Goal: Task Accomplishment & Management: Use online tool/utility

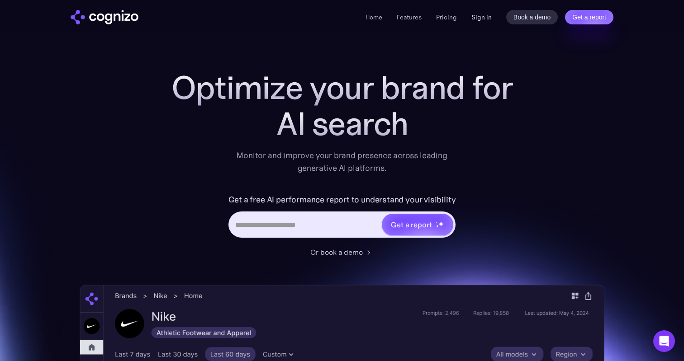
click at [478, 19] on link "Sign in" at bounding box center [481, 17] width 20 height 11
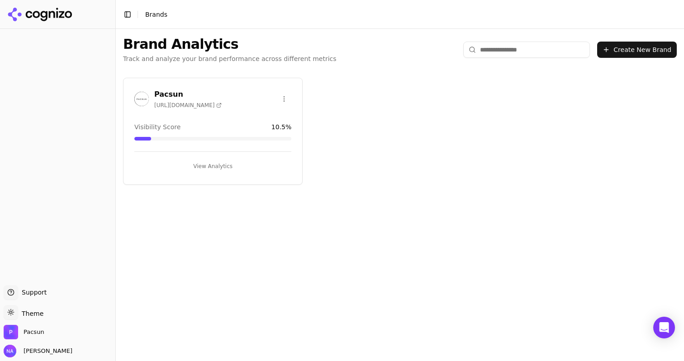
click at [221, 165] on button "View Analytics" at bounding box center [212, 166] width 157 height 14
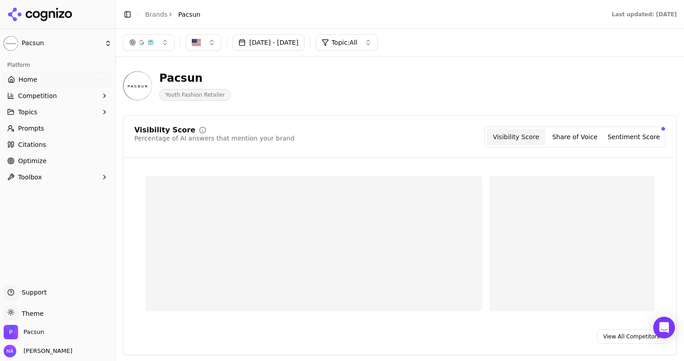
click at [28, 159] on span "Optimize" at bounding box center [32, 160] width 28 height 9
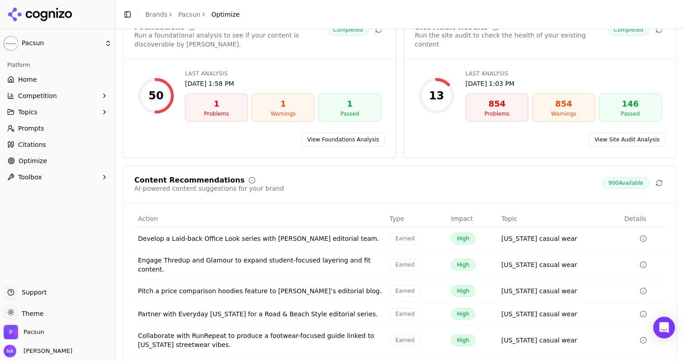
scroll to position [69, 0]
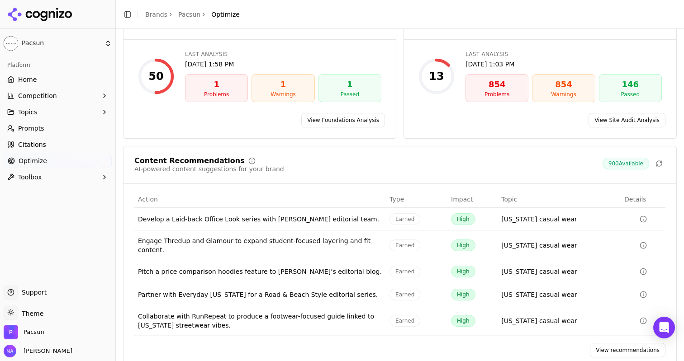
click at [397, 200] on div "Type" at bounding box center [416, 199] width 54 height 9
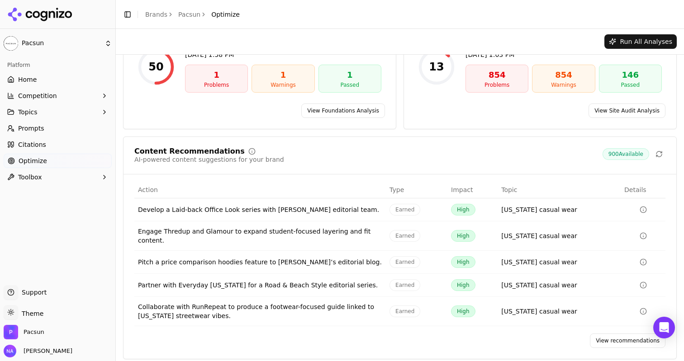
scroll to position [78, 0]
click at [643, 209] on icon "Data table" at bounding box center [642, 210] width 7 height 7
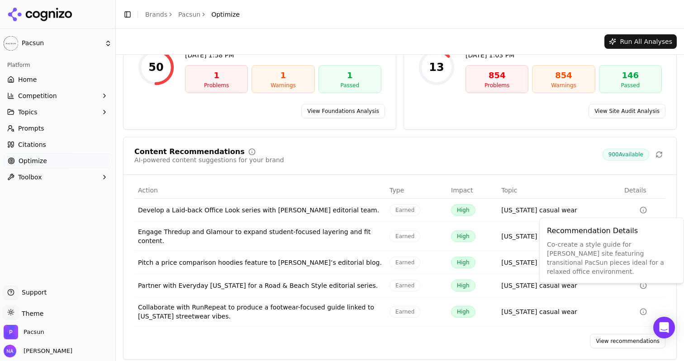
click at [428, 142] on div "Content Recommendations AI-powered content suggestions for your brand 900 Avail…" at bounding box center [399, 248] width 553 height 223
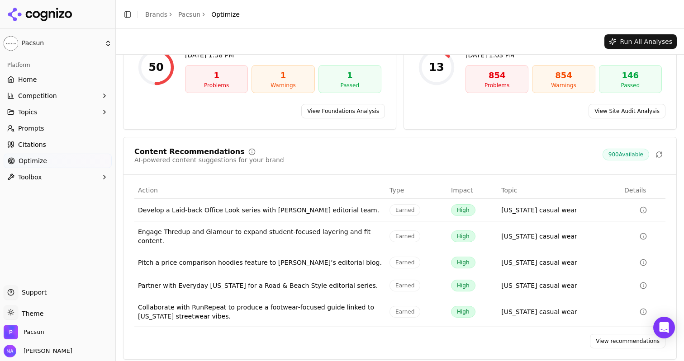
click at [418, 181] on div "Content Recommendations AI-powered content suggestions for your brand 900 Avail…" at bounding box center [399, 248] width 553 height 223
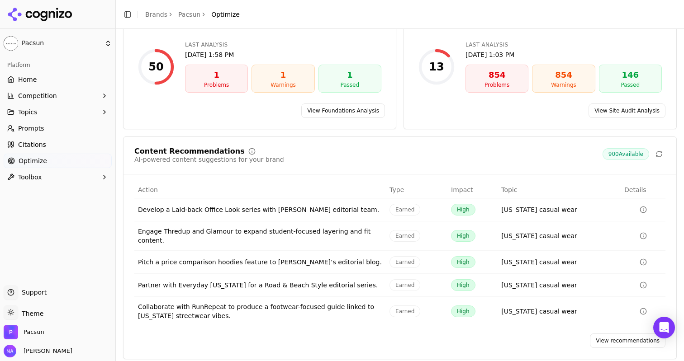
click at [465, 190] on div "Impact" at bounding box center [472, 189] width 43 height 9
click at [391, 206] on span "Earned" at bounding box center [404, 210] width 31 height 12
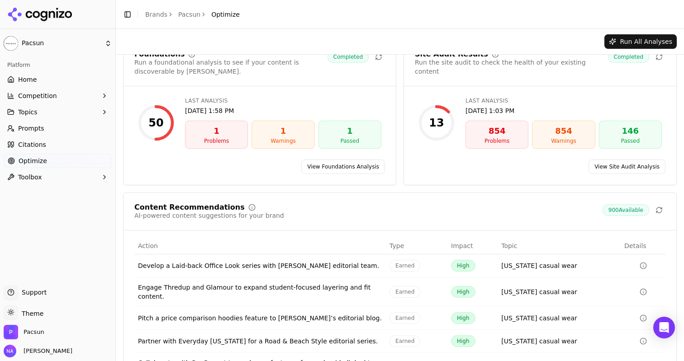
scroll to position [0, 0]
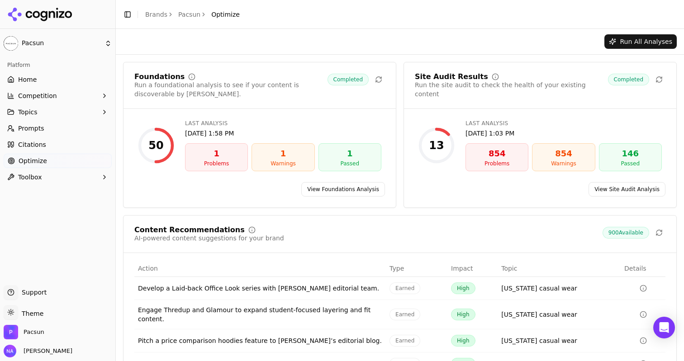
click at [38, 142] on span "Citations" at bounding box center [32, 144] width 28 height 9
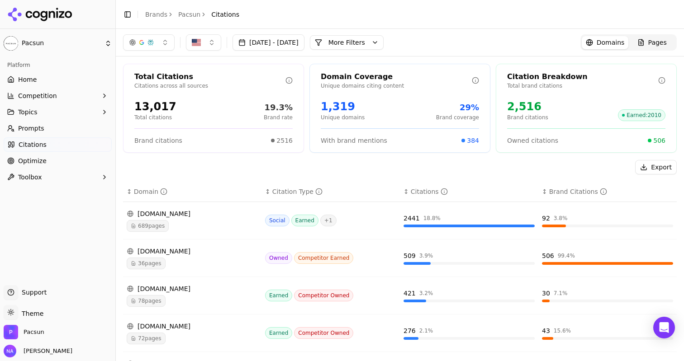
click at [41, 160] on span "Optimize" at bounding box center [32, 160] width 28 height 9
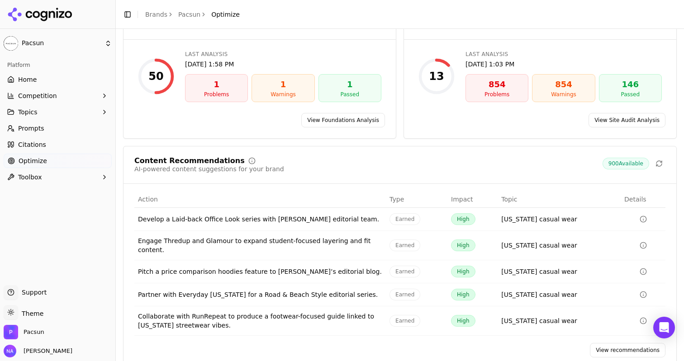
scroll to position [79, 0]
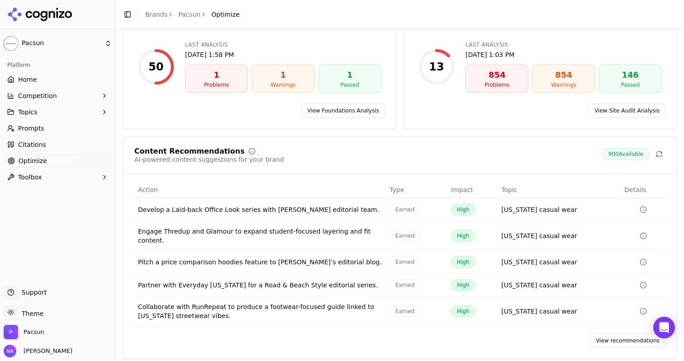
click at [438, 156] on div "Content Recommendations AI-powered content suggestions for your brand 900 Avail…" at bounding box center [399, 156] width 531 height 16
click at [607, 337] on link "View recommendations" at bounding box center [628, 341] width 76 height 14
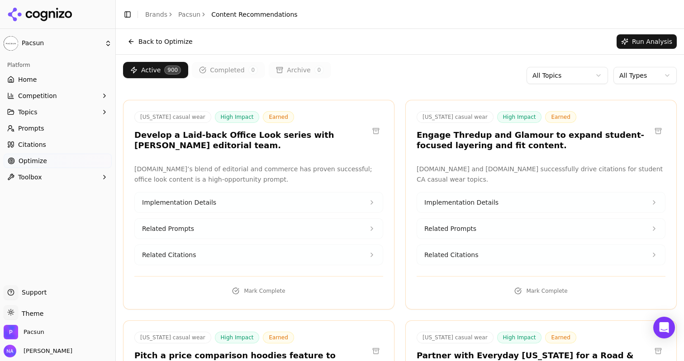
click at [552, 79] on html "Pacsun Platform Home Competition Topics Prompts Citations Optimize Toolbox Supp…" at bounding box center [342, 180] width 684 height 361
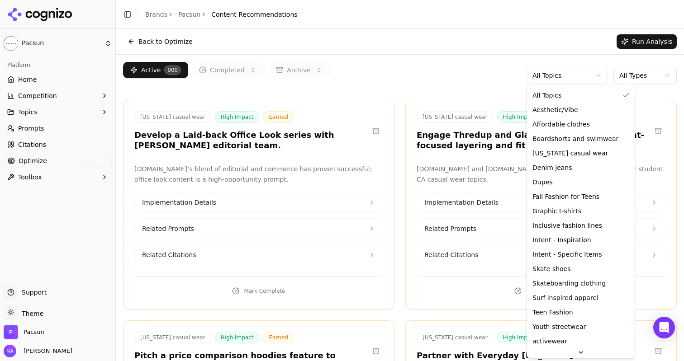
click at [632, 76] on html "Pacsun Platform Home Competition Topics Prompts Citations Optimize Toolbox Supp…" at bounding box center [342, 180] width 684 height 361
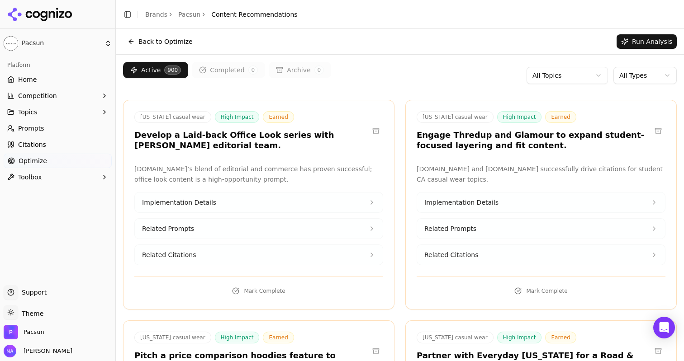
click at [632, 76] on html "Pacsun Platform Home Competition Topics Prompts Citations Optimize Toolbox Supp…" at bounding box center [342, 180] width 684 height 361
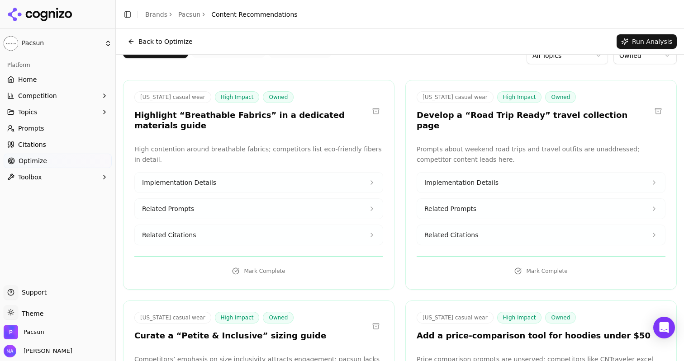
scroll to position [22, 0]
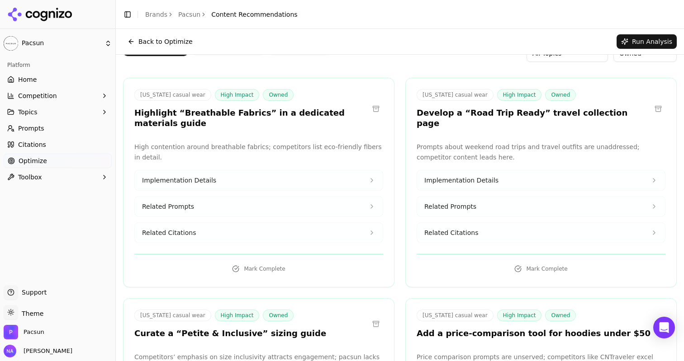
click at [274, 50] on div "Back to Optimize Run Analysis" at bounding box center [400, 41] width 568 height 25
click at [33, 39] on html "Pacsun Platform Home Competition Topics Prompts Citations Optimize Toolbox Supp…" at bounding box center [342, 180] width 684 height 361
click at [32, 77] on html "Pacsun Platform Home Competition Topics Prompts Citations Optimize Toolbox Supp…" at bounding box center [342, 180] width 684 height 361
click at [17, 46] on html "Pacsun Platform Home Competition Topics Prompts Citations Optimize Toolbox Supp…" at bounding box center [342, 180] width 684 height 361
click at [287, 37] on html "Pacsun Platform Home Competition Topics Prompts Citations Optimize Toolbox Supp…" at bounding box center [342, 180] width 684 height 361
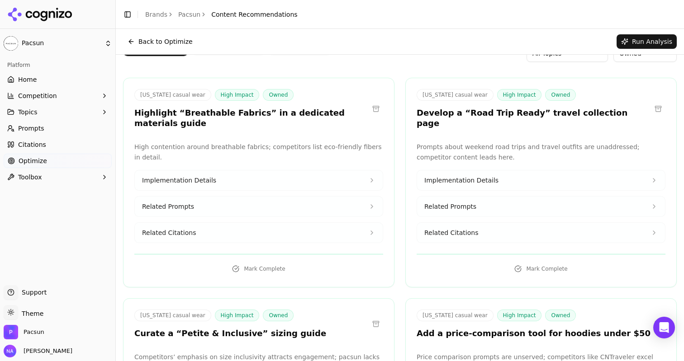
click at [128, 41] on button "Back to Optimize" at bounding box center [160, 41] width 74 height 14
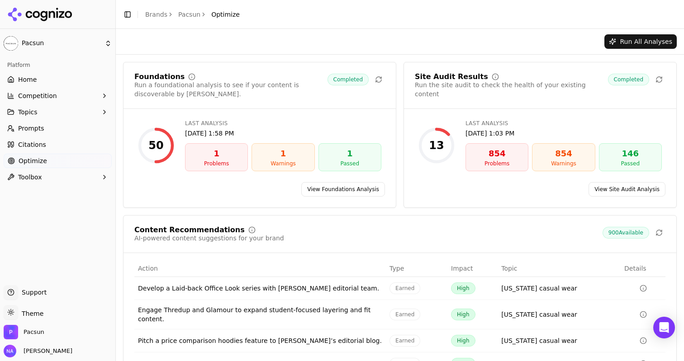
click at [46, 84] on link "Home" at bounding box center [58, 79] width 108 height 14
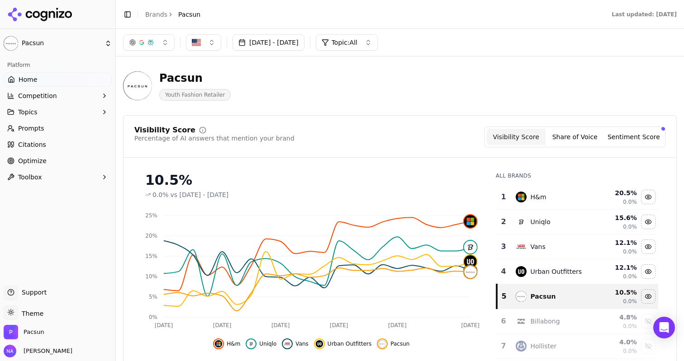
click at [656, 135] on button "Sentiment Score" at bounding box center [633, 137] width 59 height 16
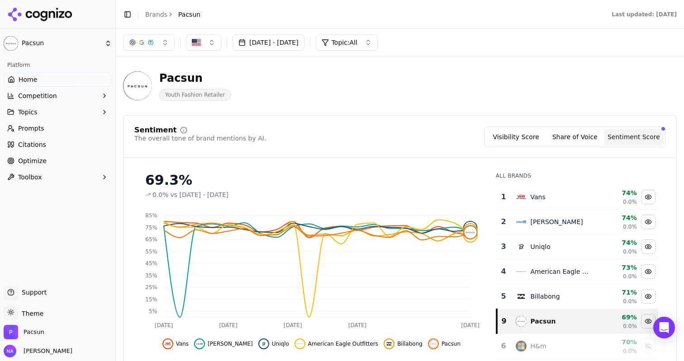
click at [528, 142] on button "Visibility Score" at bounding box center [516, 137] width 59 height 16
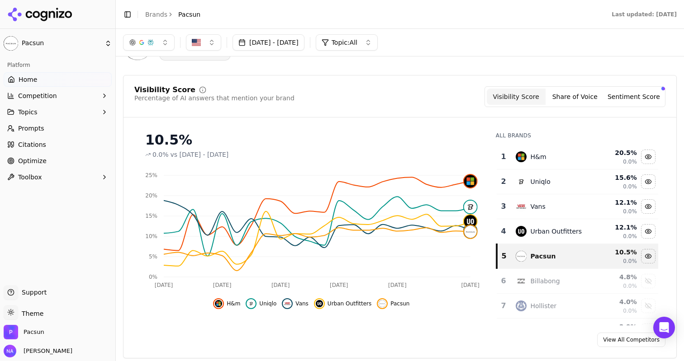
scroll to position [47, 0]
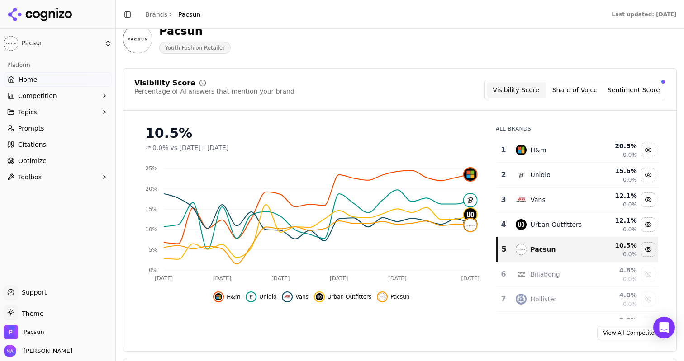
click at [425, 305] on div "10.5% 0.0% vs [DATE] - [DATE] [DATE] 31 [DATE] Aug [DATE] Aug [DATE] 0% 5% 10% …" at bounding box center [311, 218] width 354 height 201
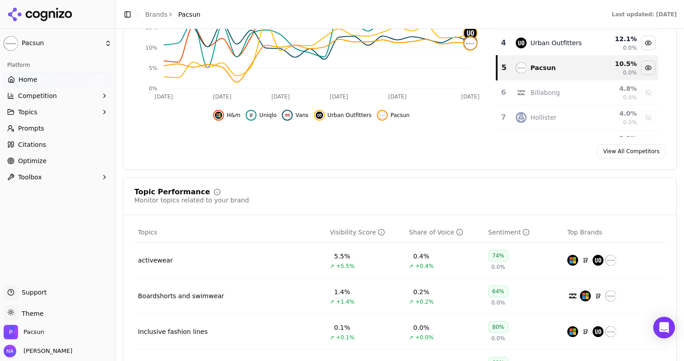
scroll to position [229, 0]
click at [388, 188] on div "Topic Performance Monitor topics related to your brand" at bounding box center [399, 196] width 531 height 16
click at [388, 170] on div "Visibility Score Percentage of AI answers that mention your brand Visibility Sc…" at bounding box center [399, 28] width 553 height 284
click at [345, 165] on div "Visibility Score Percentage of AI answers that mention your brand Visibility Sc…" at bounding box center [399, 28] width 553 height 284
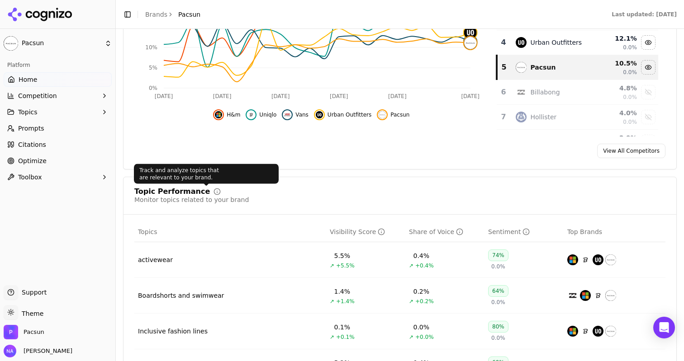
click at [333, 190] on div "Topic Performance Monitor topics related to your brand" at bounding box center [399, 196] width 531 height 16
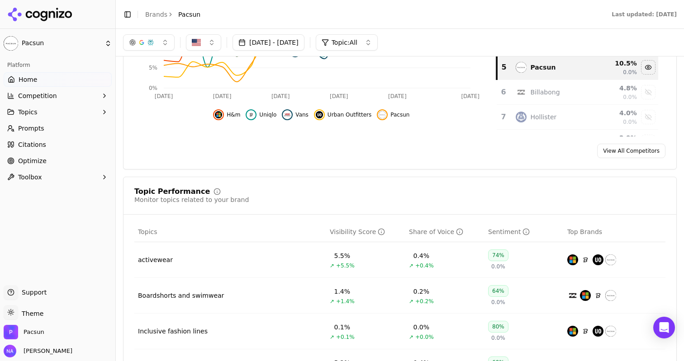
scroll to position [0, 0]
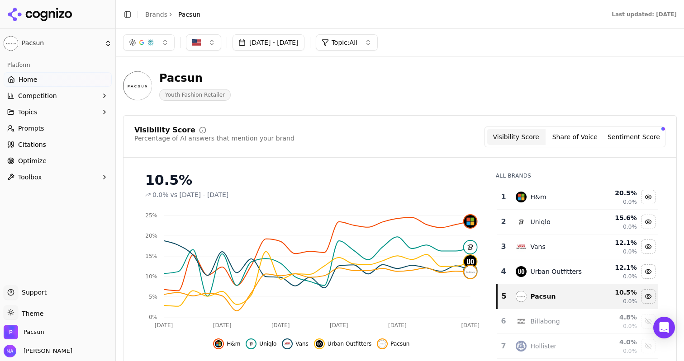
click at [39, 156] on span "Optimize" at bounding box center [32, 160] width 28 height 9
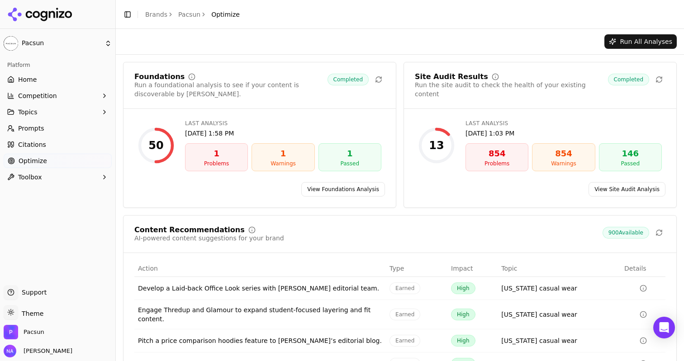
click at [482, 147] on div "854" at bounding box center [496, 153] width 55 height 13
click at [629, 196] on link "View Site Audit Analysis" at bounding box center [626, 189] width 77 height 14
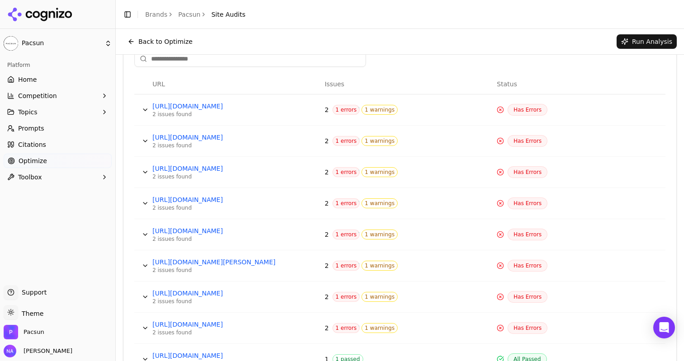
scroll to position [325, 0]
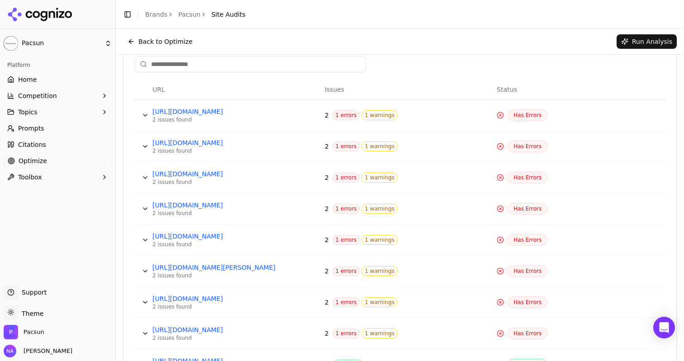
click at [344, 113] on span "1 errors" at bounding box center [346, 115] width 28 height 10
click at [519, 110] on span "Has Errors" at bounding box center [527, 115] width 40 height 12
click at [230, 114] on link "[URL][DOMAIN_NAME]" at bounding box center [220, 111] width 136 height 9
click at [140, 115] on button "Data table" at bounding box center [145, 115] width 14 height 14
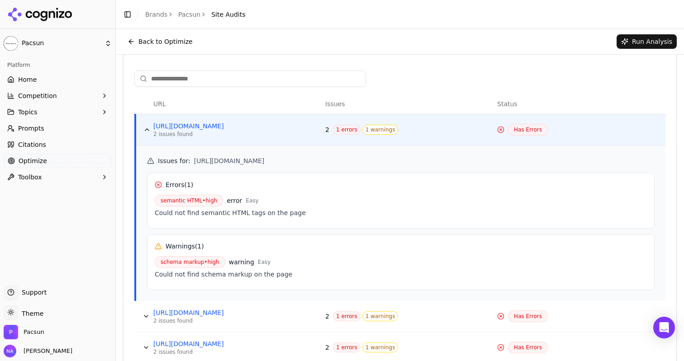
scroll to position [312, 0]
